Goal: Task Accomplishment & Management: Manage account settings

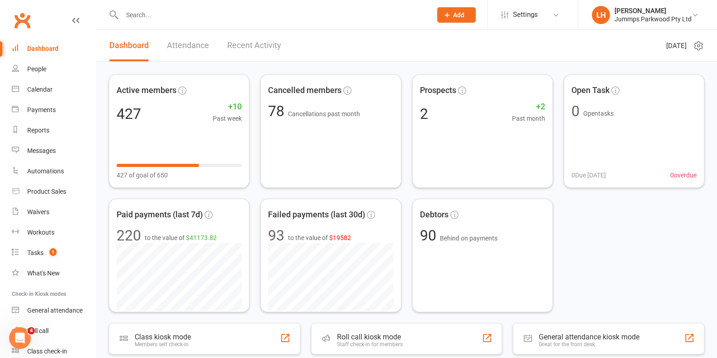
click at [158, 15] on input "text" at bounding box center [272, 15] width 306 height 13
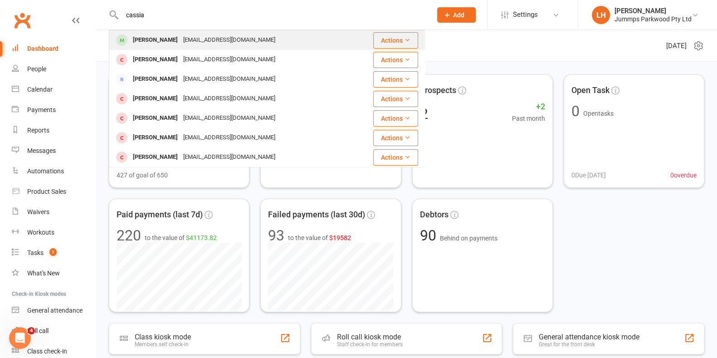
type input "cassia"
click at [172, 41] on div "[PERSON_NAME]" at bounding box center [155, 40] width 50 height 13
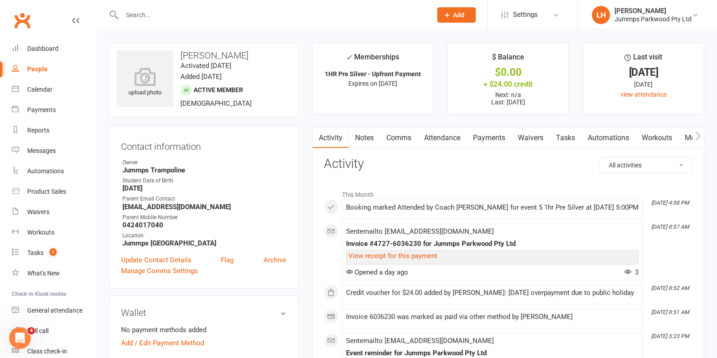
click at [449, 137] on link "Attendance" at bounding box center [441, 137] width 49 height 21
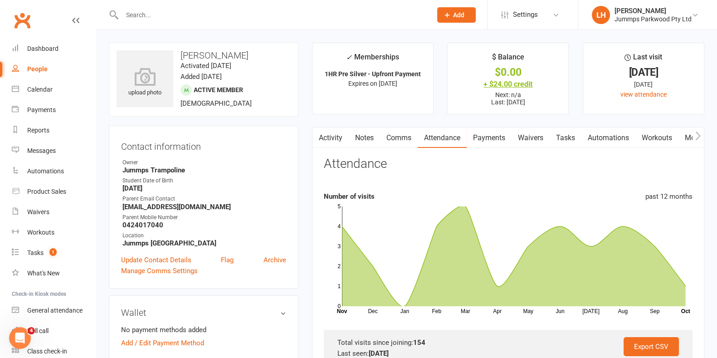
click at [533, 85] on div "+ $24.00 credit" at bounding box center [508, 84] width 104 height 10
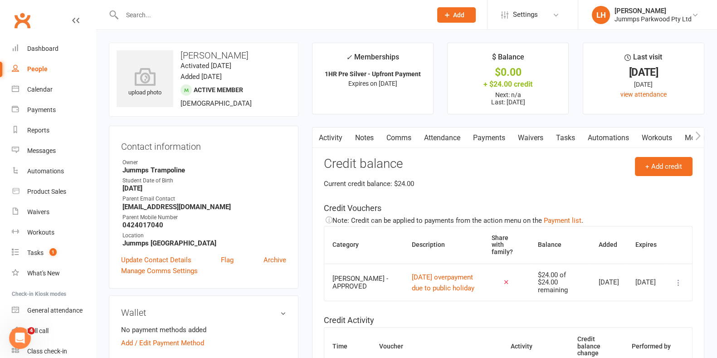
click at [398, 136] on link "Comms" at bounding box center [399, 137] width 38 height 21
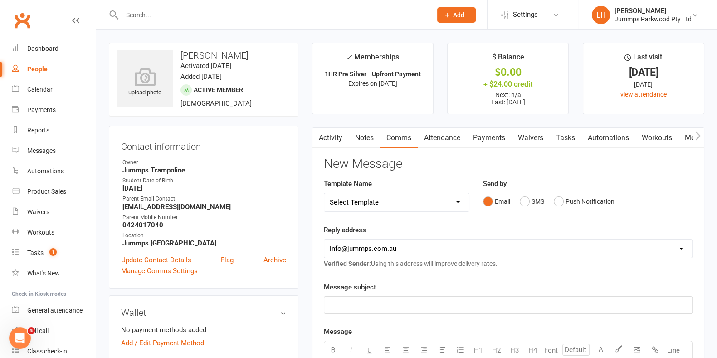
click at [364, 136] on link "Notes" at bounding box center [364, 137] width 31 height 21
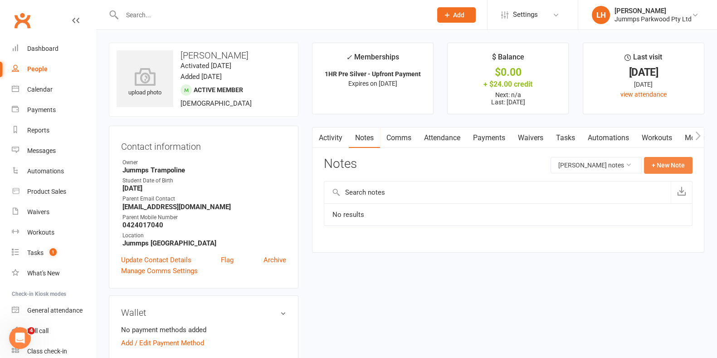
click at [674, 162] on button "+ New Note" at bounding box center [668, 165] width 49 height 16
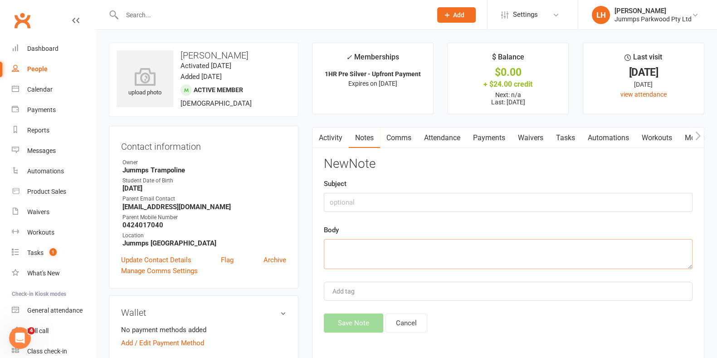
click at [483, 251] on textarea at bounding box center [508, 254] width 369 height 30
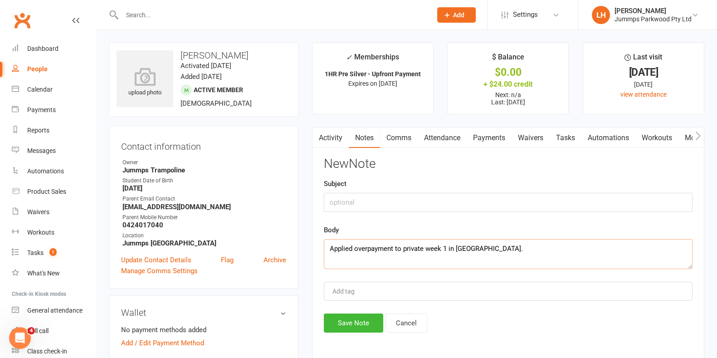
type textarea "Applied overpayment to private week 1 in [GEOGRAPHIC_DATA]."
click at [348, 325] on button "Save Note" at bounding box center [353, 322] width 59 height 19
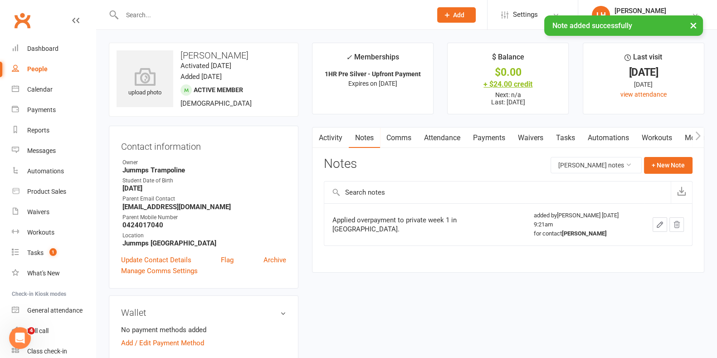
click at [519, 79] on div "+ $24.00 credit" at bounding box center [508, 84] width 104 height 10
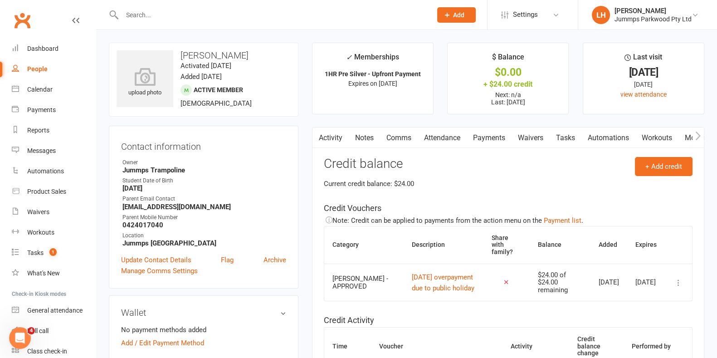
click at [675, 278] on icon at bounding box center [678, 282] width 9 height 9
click at [609, 325] on link "Remove" at bounding box center [630, 329] width 90 height 18
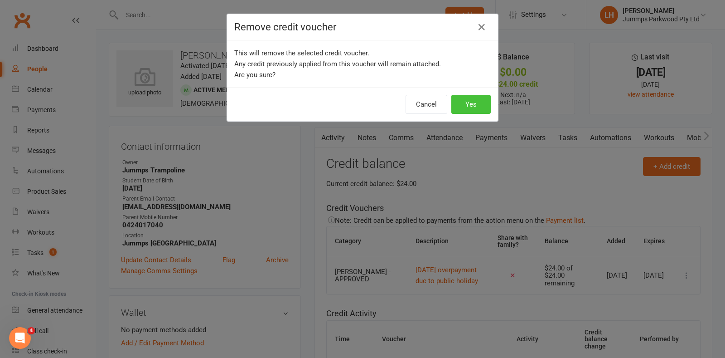
click at [457, 97] on button "Yes" at bounding box center [470, 104] width 39 height 19
